Goal: Task Accomplishment & Management: Use online tool/utility

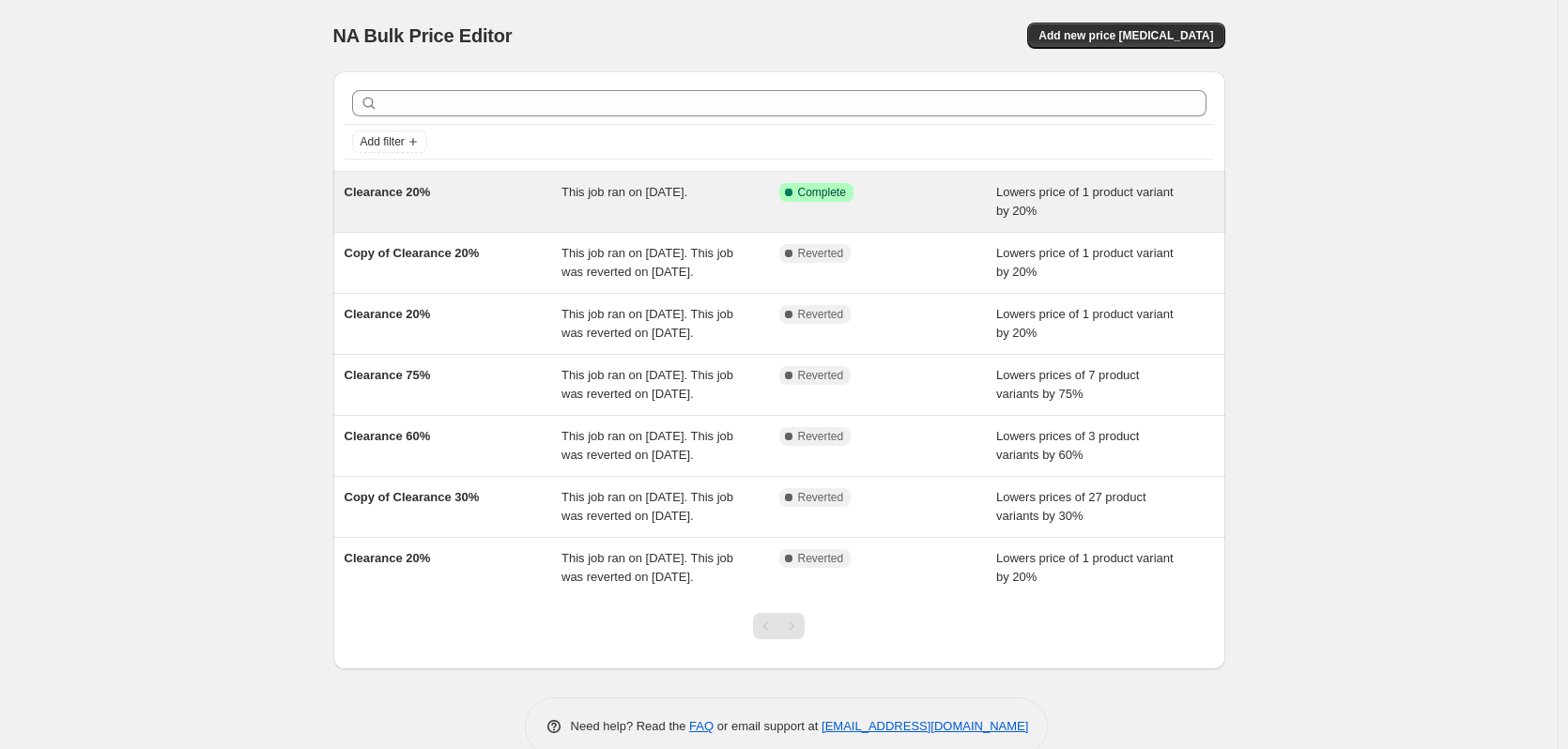
click at [511, 208] on div "Clearance 20%" at bounding box center [453, 202] width 218 height 38
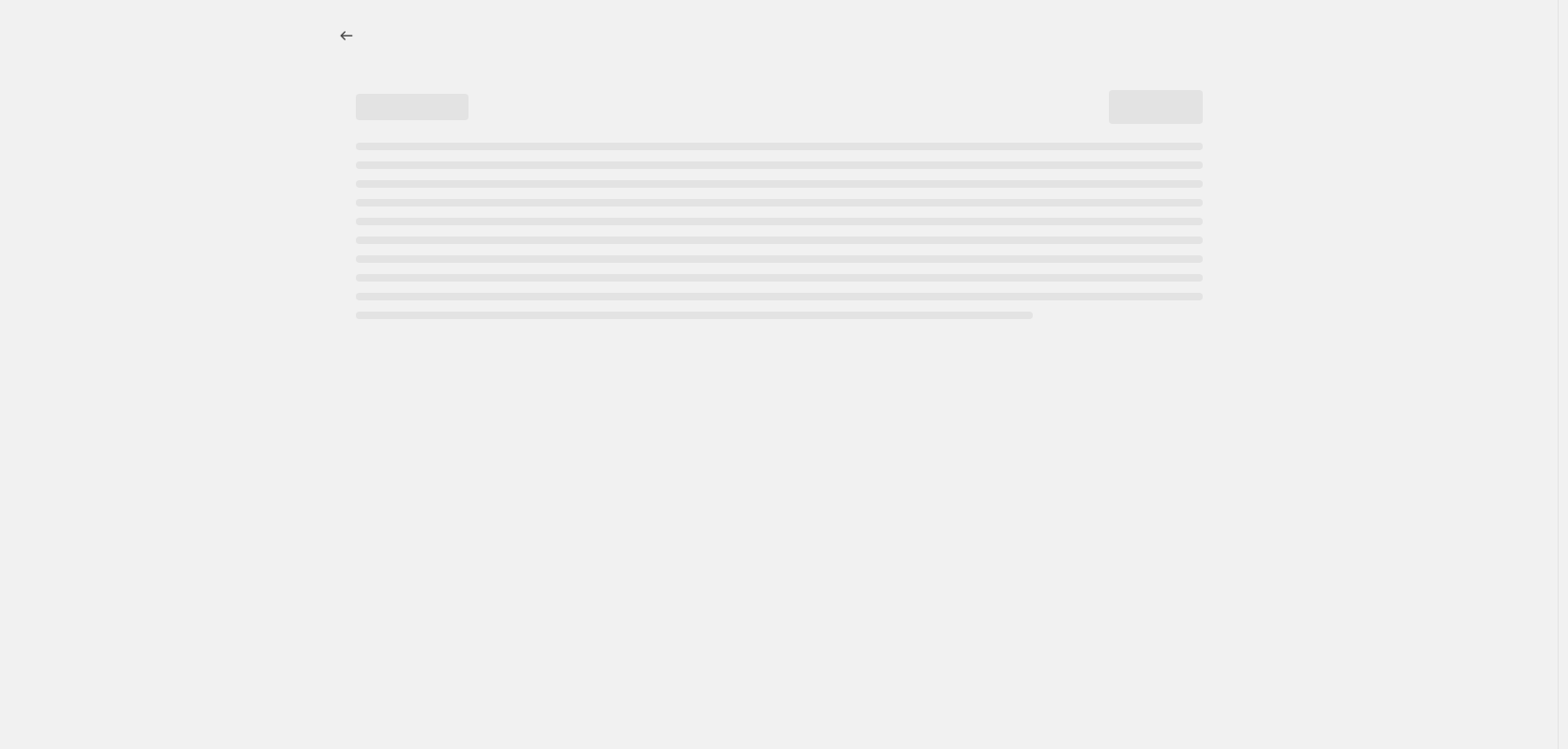
select select "percentage"
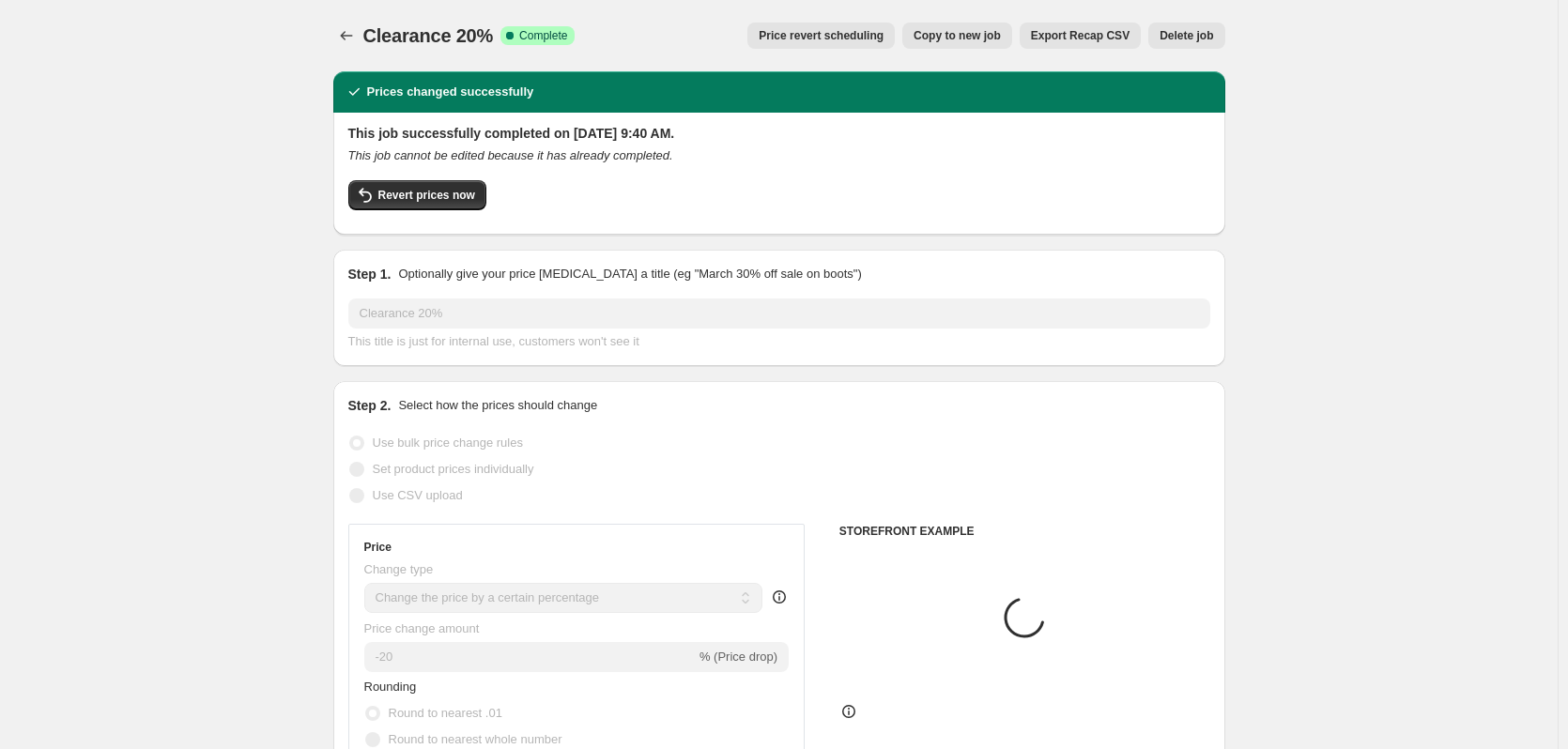
select select "collection"
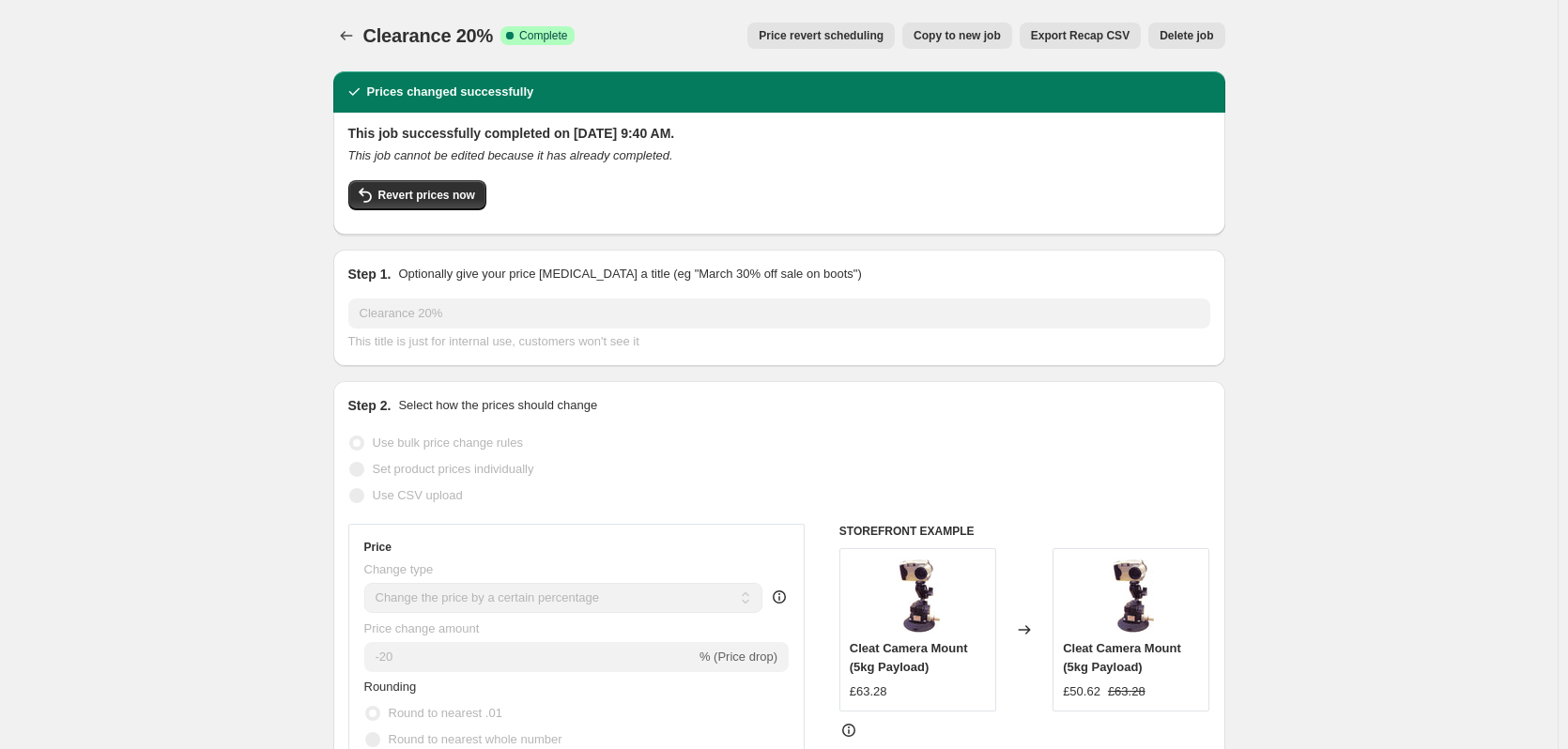
click at [1068, 42] on span "Export Recap CSV" at bounding box center [1079, 35] width 98 height 15
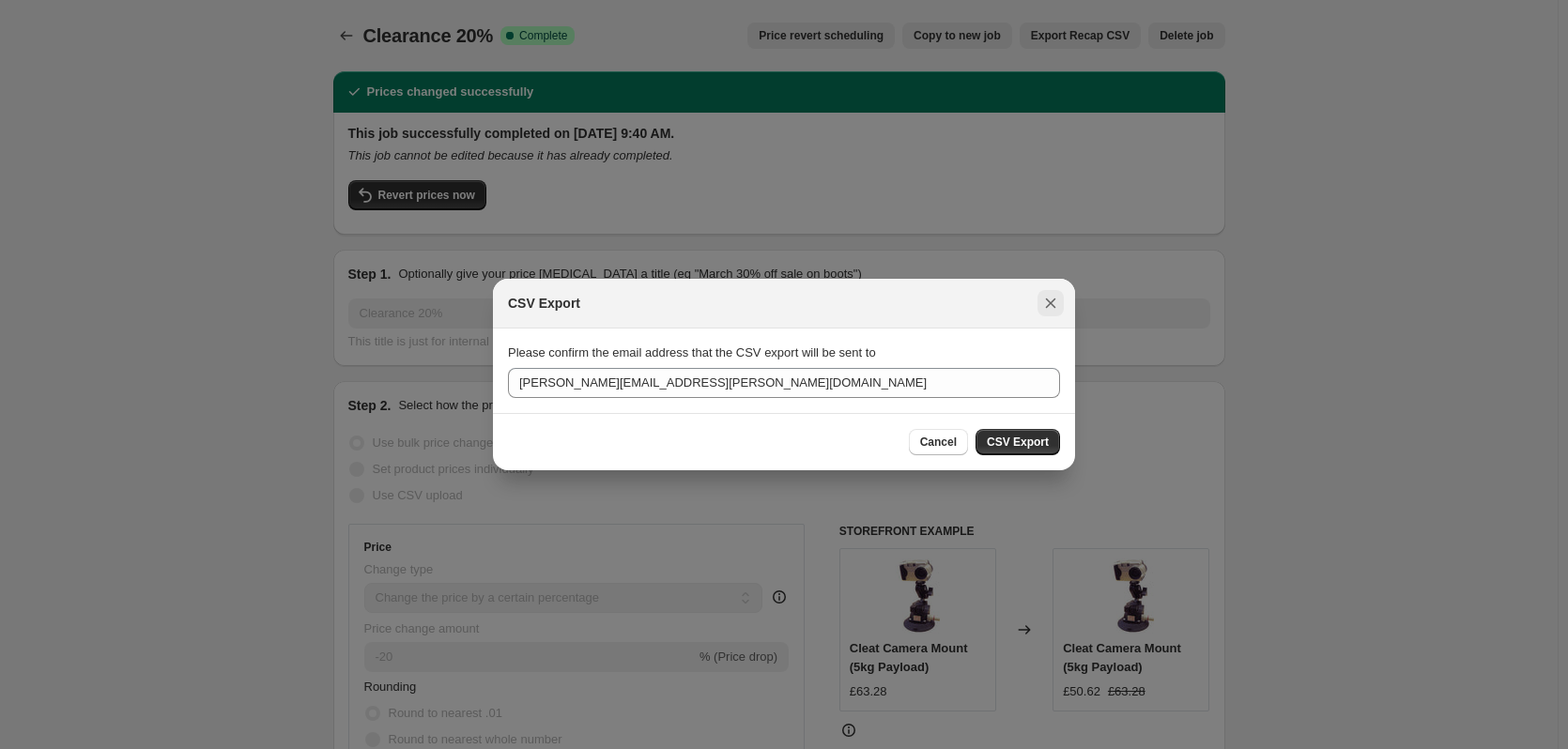
click at [1040, 302] on button "Close" at bounding box center [1051, 303] width 26 height 26
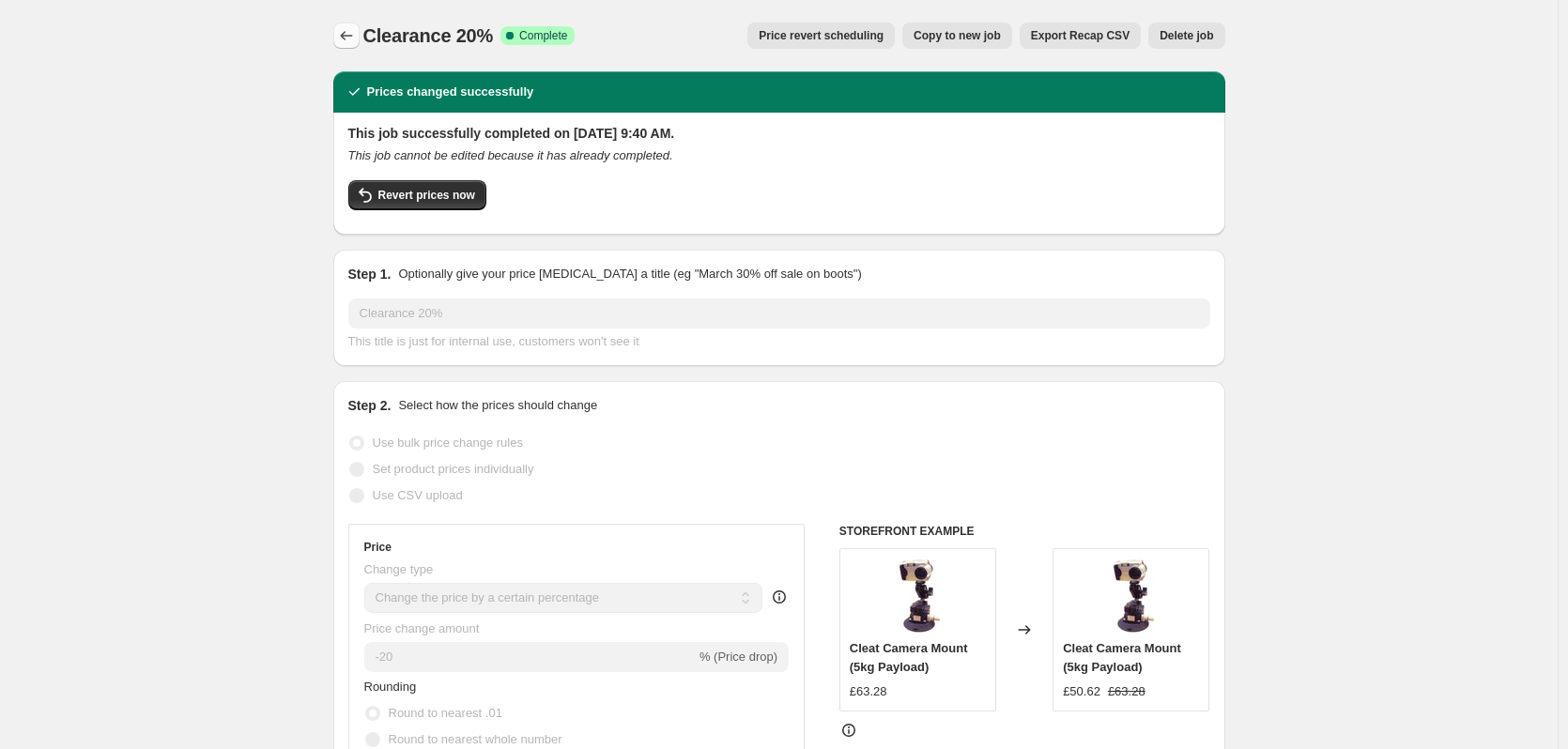
click at [342, 33] on icon "Price change jobs" at bounding box center [346, 35] width 19 height 19
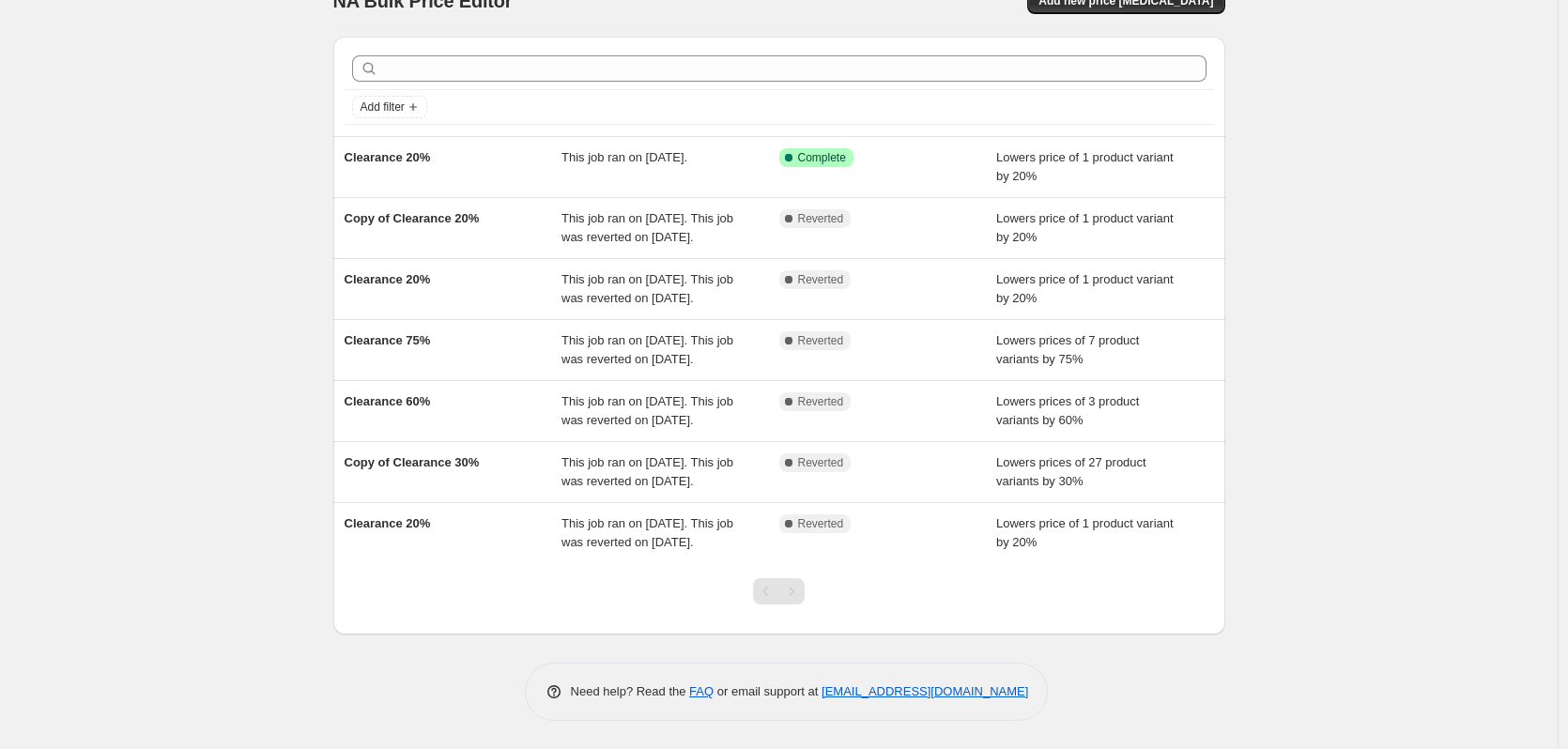
scroll to position [147, 0]
